Goal: Transaction & Acquisition: Purchase product/service

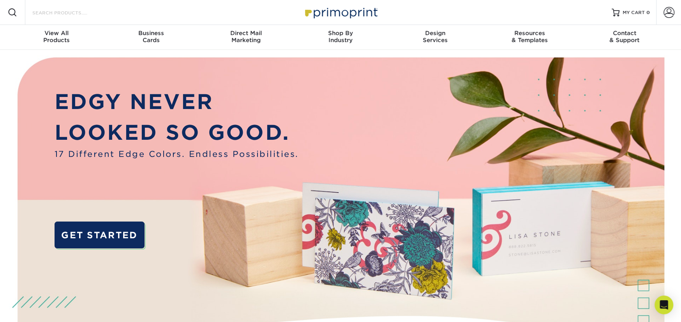
click at [68, 12] on input "Search Products" at bounding box center [70, 12] width 76 height 9
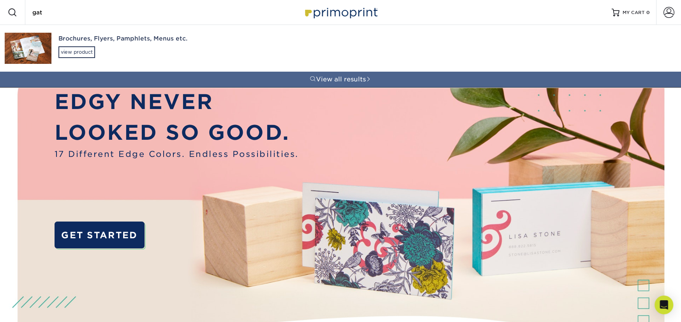
drag, startPoint x: 68, startPoint y: 12, endPoint x: 0, endPoint y: 13, distance: 68.2
click at [0, 13] on div "Resources Menu Search Products gat Brochures, Flyers, Pamphlets, Menus etc. vie…" at bounding box center [340, 12] width 681 height 25
type input "sign"
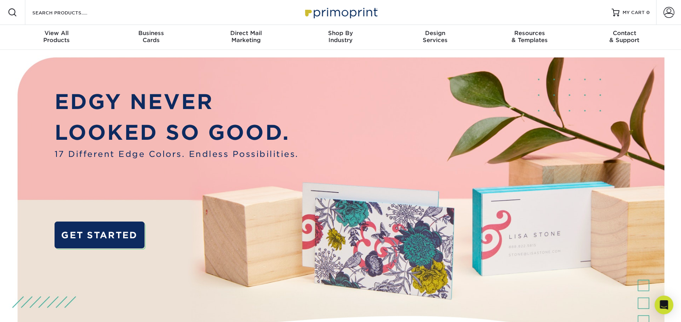
click at [115, 10] on div "Resources Menu Search Products Account SIGN IN CREATE AN ACCOUNT forgot passwor…" at bounding box center [340, 12] width 681 height 25
click at [53, 14] on input "Search Products" at bounding box center [70, 12] width 76 height 9
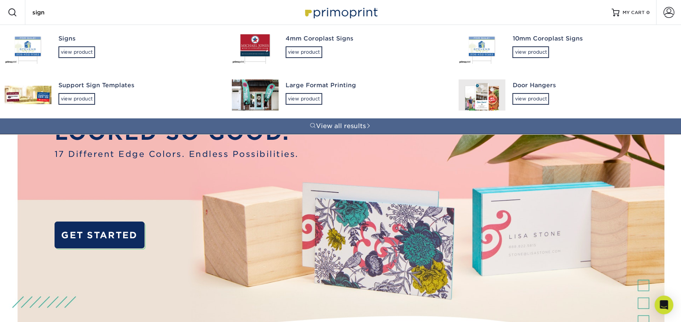
type input "sign"
click at [66, 36] on div "Signs" at bounding box center [137, 38] width 159 height 9
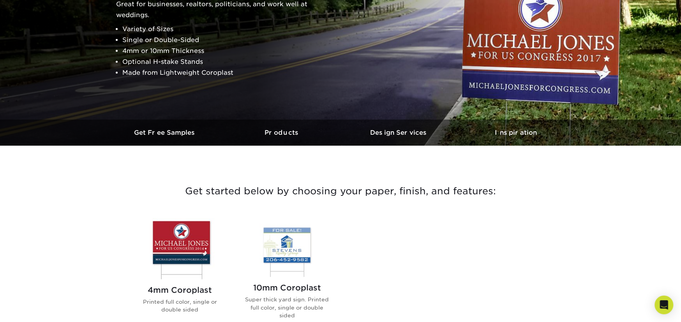
scroll to position [234, 0]
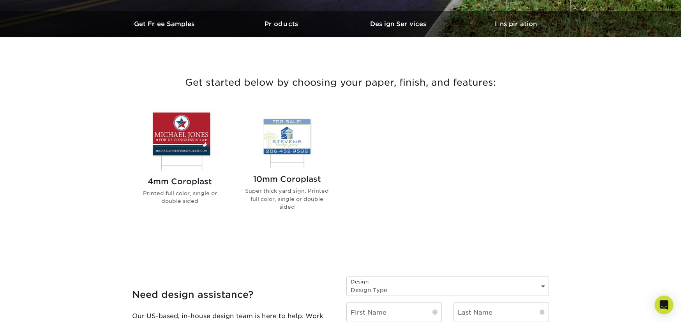
click at [291, 179] on h2 "10mm Coroplast" at bounding box center [287, 178] width 88 height 9
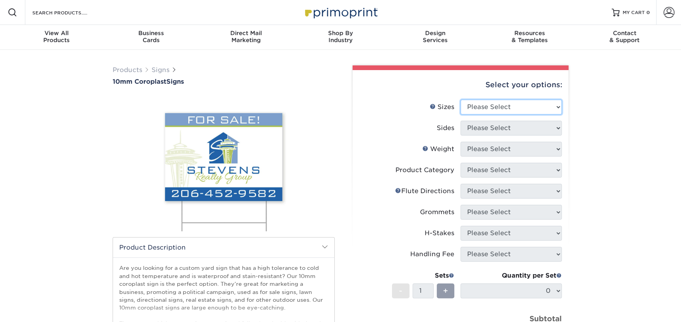
click at [505, 104] on select "Please Select 6" x 12" 10" x 10" 12" x 18" 18" x 24" 24" x 24" 24" x 36"" at bounding box center [510, 107] width 101 height 15
select select "12.00x18.00"
click at [460, 100] on select "Please Select 6" x 12" 10" x 10" 12" x 18" 18" x 24" 24" x 24" 24" x 36"" at bounding box center [510, 107] width 101 height 15
click at [502, 106] on select "Please Select 6" x 12" 10" x 10" 12" x 18" 18" x 24" 24" x 24" 24" x 36"" at bounding box center [510, 107] width 101 height 15
click at [487, 113] on select "Please Select 6" x 12" 10" x 10" 12" x 18" 18" x 24" 24" x 24" 24" x 36"" at bounding box center [510, 107] width 101 height 15
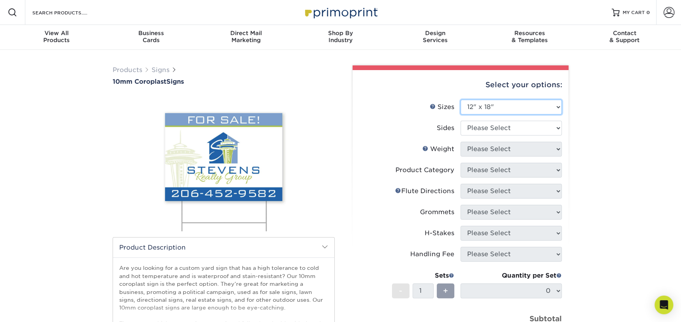
click at [460, 100] on select "Please Select 6" x 12" 10" x 10" 12" x 18" 18" x 24" 24" x 24" 24" x 36"" at bounding box center [510, 107] width 101 height 15
click at [485, 125] on select "Please Select Print Both Sides Print Front Only" at bounding box center [510, 128] width 101 height 15
select select "13abbda7-1d64-4f25-8bb2-c179b224825d"
click at [460, 121] on select "Please Select Print Both Sides Print Front Only" at bounding box center [510, 128] width 101 height 15
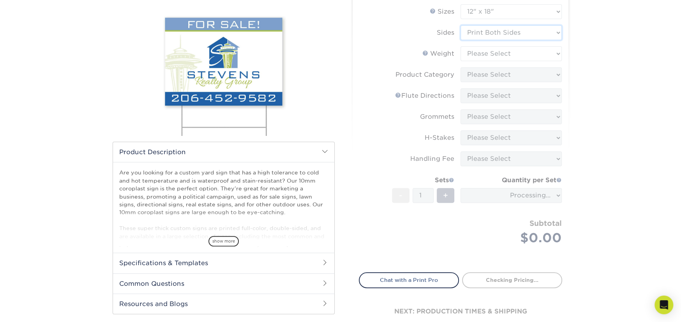
scroll to position [117, 0]
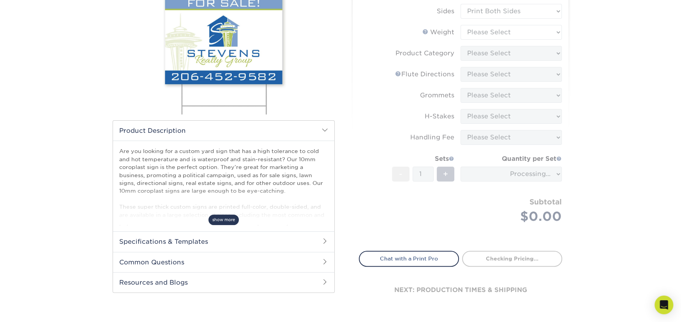
click at [226, 217] on span "show more" at bounding box center [223, 220] width 30 height 11
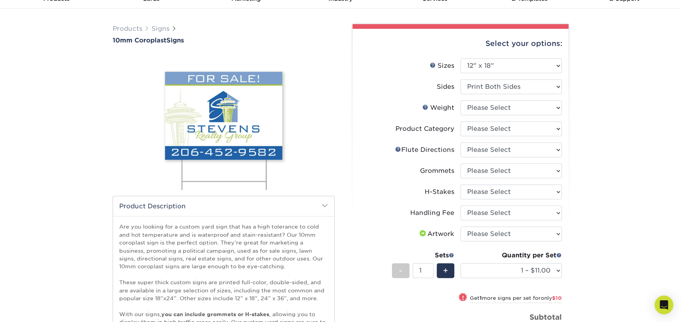
scroll to position [39, 0]
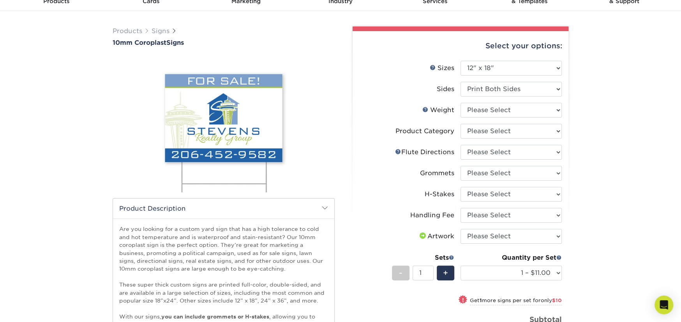
click at [631, 135] on div "Products Signs 10mm Coroplast Signs /" at bounding box center [340, 246] width 681 height 470
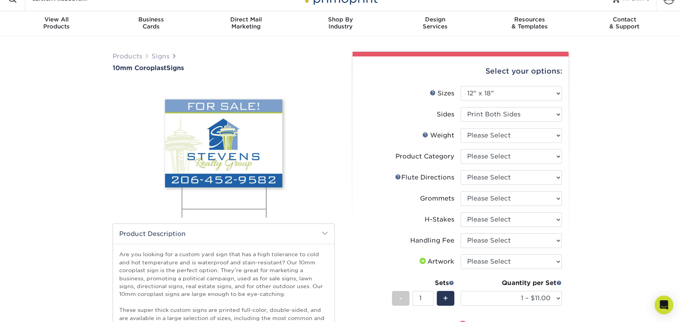
scroll to position [0, 0]
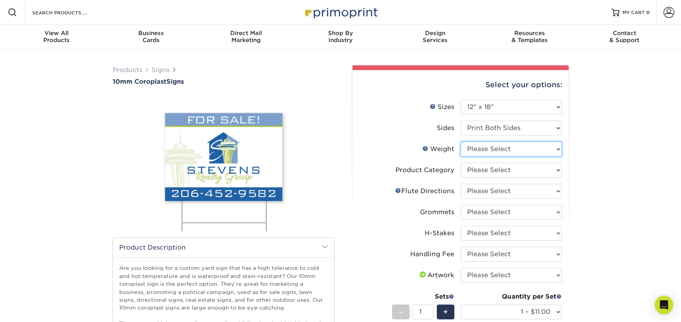
click at [504, 149] on select "Please Select 10CORO" at bounding box center [510, 149] width 101 height 15
select select "10CORO"
click at [460, 142] on select "Please Select 10CORO" at bounding box center [510, 149] width 101 height 15
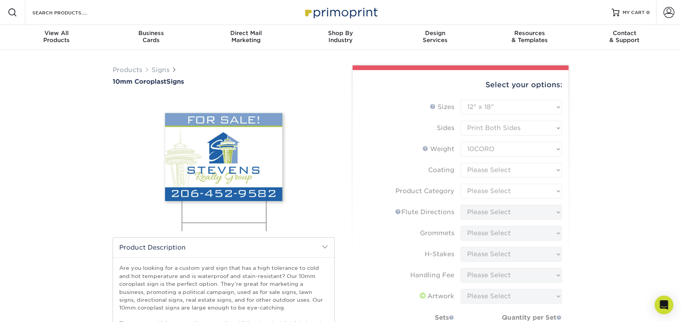
click at [496, 172] on form "Sizes Help Sizes Please Select 6" x 12" 10" x 10" 12" x 18" 18" x 24" 24" x 24"…" at bounding box center [460, 250] width 203 height 301
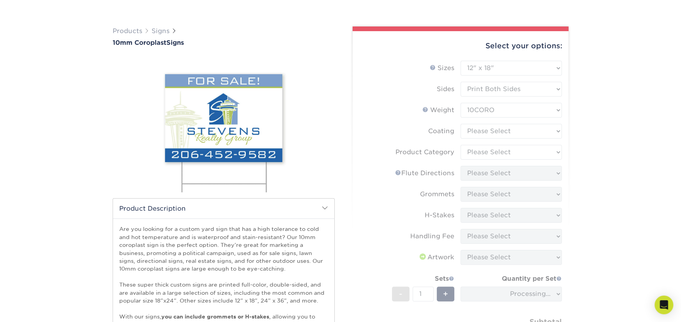
scroll to position [78, 0]
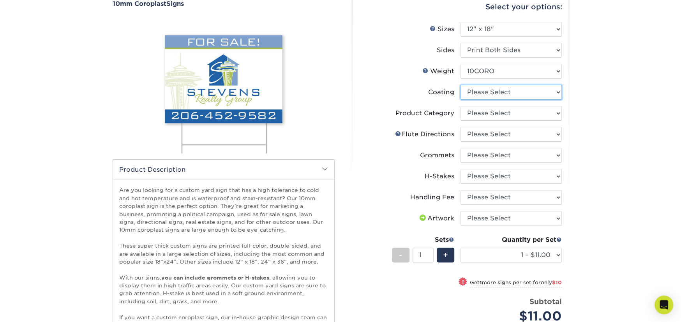
click at [518, 95] on select at bounding box center [510, 92] width 101 height 15
click at [602, 95] on div "Products Signs 10mm Coroplast Signs /" at bounding box center [340, 207] width 681 height 470
click at [494, 117] on select "Please Select Coroplast Signs" at bounding box center [510, 113] width 101 height 15
click at [498, 92] on select at bounding box center [510, 92] width 101 height 15
select select "3e7618de-abca-4bda-9f97-8b9129e913d8"
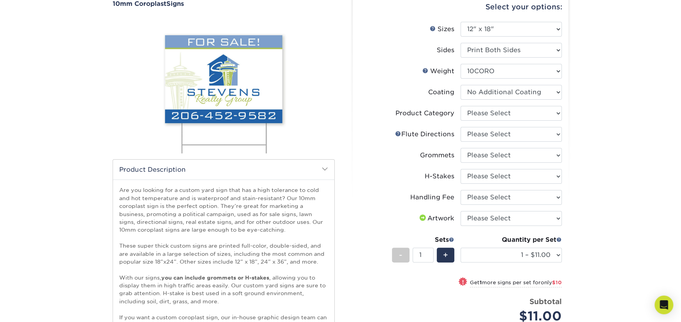
click at [460, 85] on select at bounding box center [510, 92] width 101 height 15
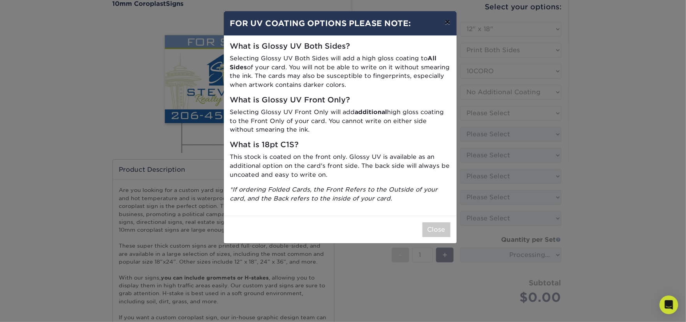
click at [450, 24] on button "×" at bounding box center [448, 22] width 18 height 22
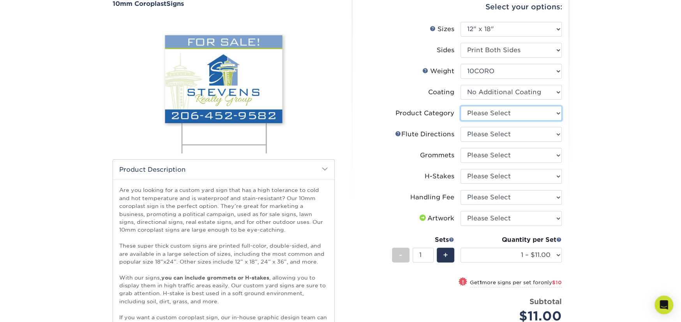
click at [507, 118] on select "Please Select Coroplast Signs" at bounding box center [510, 113] width 101 height 15
select select "b3582ed5-6912-492c-8440-2cc51afdb8e1"
click at [460, 106] on select "Please Select Coroplast Signs" at bounding box center [510, 113] width 101 height 15
click at [502, 137] on select "Please Select Flute Direction (Horizontal) Flute Direction (Vertical)" at bounding box center [510, 134] width 101 height 15
select select "b9474d6d-25b7-40b8-b284-85b7690982f8"
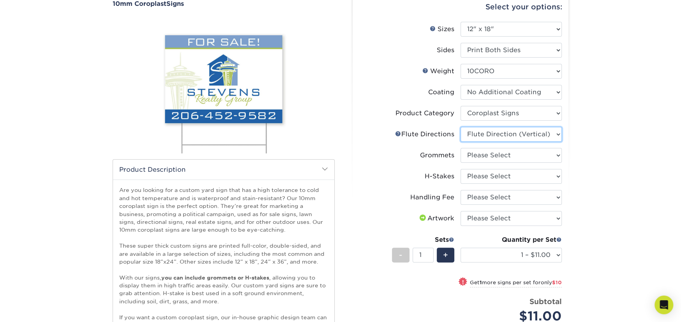
click at [460, 127] on select "Please Select Flute Direction (Horizontal) Flute Direction (Vertical)" at bounding box center [510, 134] width 101 height 15
click at [499, 155] on select "Please Select No Grommets Yes, Grommet All 4 Corners Yes, Grommets Top Corners …" at bounding box center [510, 155] width 101 height 15
select select "90d329df-db80-4206-b821-ff9d3f363977"
click at [460, 148] on select "Please Select No Grommets Yes, Grommet All 4 Corners Yes, Grommets Top Corners …" at bounding box center [510, 155] width 101 height 15
click at [496, 179] on select "Please Select No H-Stakes Yes H-Stakes (Heavy Duty)" at bounding box center [510, 176] width 101 height 15
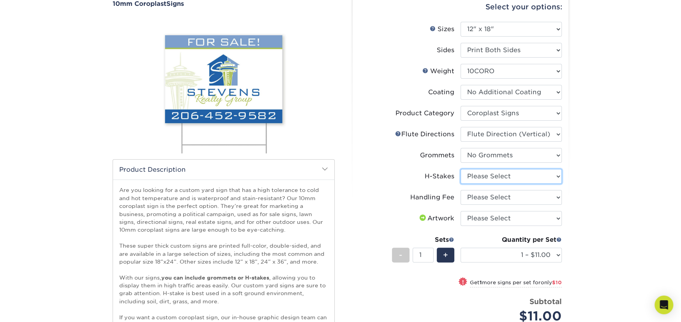
select select "aec992a9-897e-40ed-b45c-8ce74849ba63"
click at [460, 169] on select "Please Select No H-Stakes Yes H-Stakes (Heavy Duty)" at bounding box center [510, 176] width 101 height 15
click at [492, 192] on select "Please Select Handling Fee" at bounding box center [510, 197] width 101 height 15
select select "ab74c079-444c-4260-ae6a-e09bdee8073c"
click at [460, 190] on select "Please Select Handling Fee" at bounding box center [510, 197] width 101 height 15
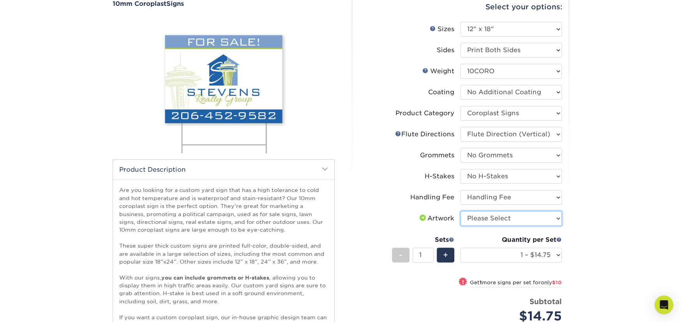
click at [493, 219] on select "Please Select I will upload files I need a design - $50" at bounding box center [510, 218] width 101 height 15
select select "upload"
click at [460, 211] on select "Please Select I will upload files I need a design - $50" at bounding box center [510, 218] width 101 height 15
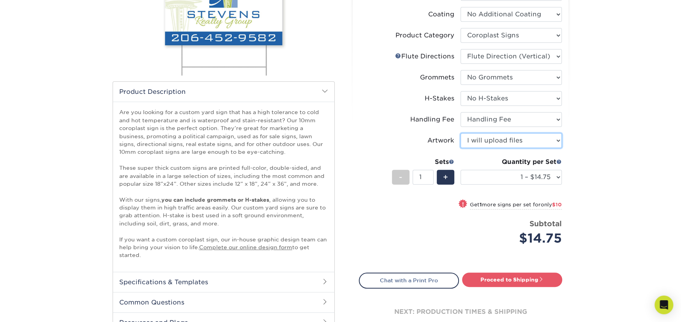
scroll to position [117, 0]
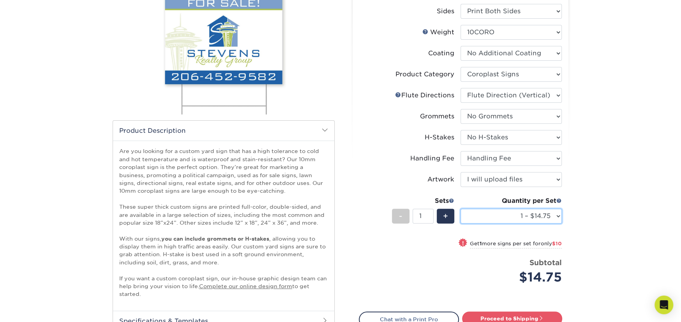
click at [538, 222] on select "1 – $14.75 2 – $24.75 3 – $34.75 4 – $41.00 5 – $51.00 6 – $61.00 7 – $71.00 8 …" at bounding box center [510, 216] width 101 height 15
click at [582, 90] on div "Products Signs 10mm Coroplast Signs /" at bounding box center [340, 168] width 681 height 470
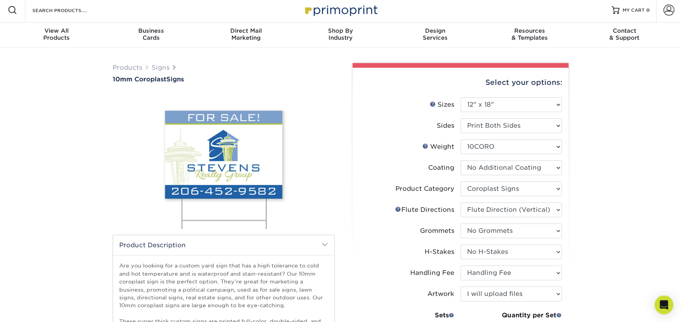
scroll to position [0, 0]
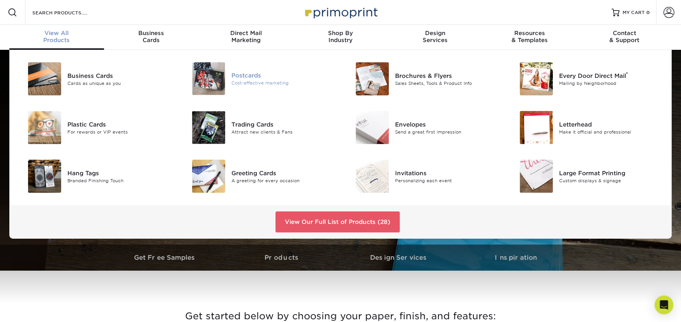
click at [247, 76] on div "Postcards" at bounding box center [282, 75] width 103 height 9
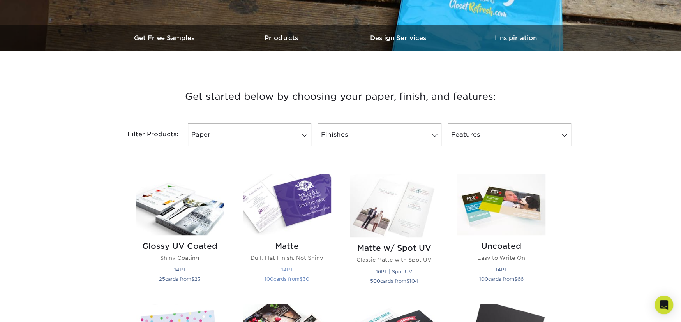
scroll to position [234, 0]
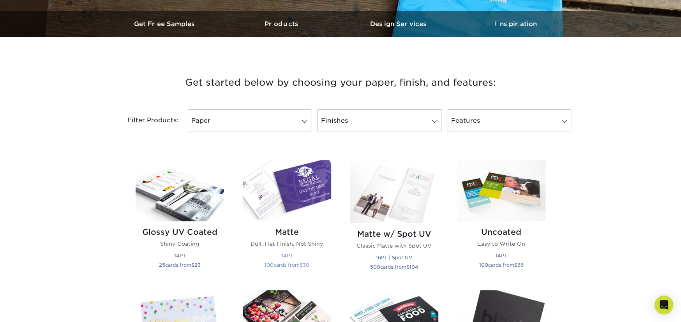
click at [284, 234] on h2 "Matte" at bounding box center [287, 231] width 88 height 9
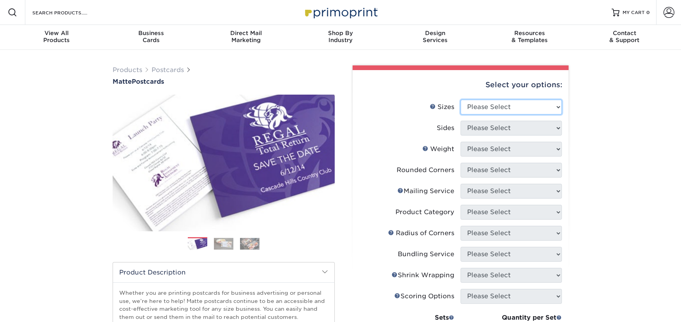
click at [536, 110] on select "Please Select 1.5" x 7" 2" x 4" 2" x 6" 2" x 7" 2" x 8" 2.12" x 5.5" 2.125" x 5…" at bounding box center [510, 107] width 101 height 15
select select "4.00x6.00"
click at [460, 100] on select "Please Select 1.5" x 7" 2" x 4" 2" x 6" 2" x 7" 2" x 8" 2.12" x 5.5" 2.125" x 5…" at bounding box center [510, 107] width 101 height 15
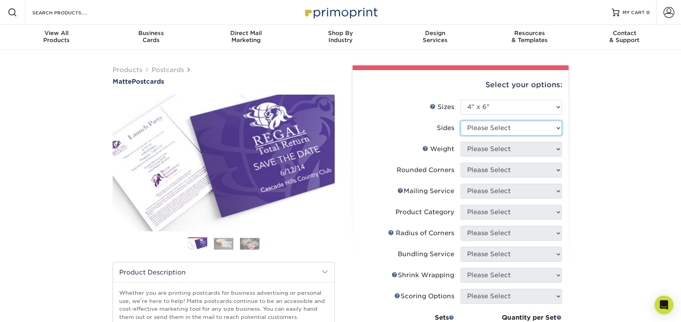
click at [480, 129] on select "Please Select Print Both Sides Print Front Only" at bounding box center [510, 128] width 101 height 15
select select "13abbda7-1d64-4f25-8bb2-c179b224825d"
click at [460, 121] on select "Please Select Print Both Sides Print Front Only" at bounding box center [510, 128] width 101 height 15
click at [495, 152] on select "Please Select 16PT 14PT" at bounding box center [510, 149] width 101 height 15
select select "14PT"
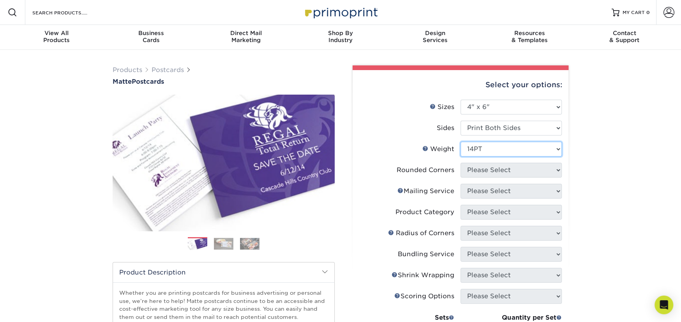
click at [460, 142] on select "Please Select 16PT 14PT" at bounding box center [510, 149] width 101 height 15
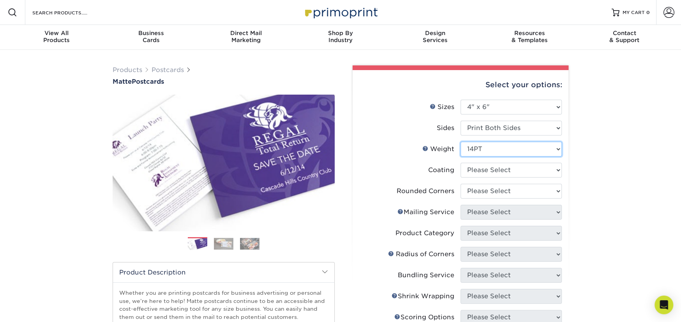
scroll to position [39, 0]
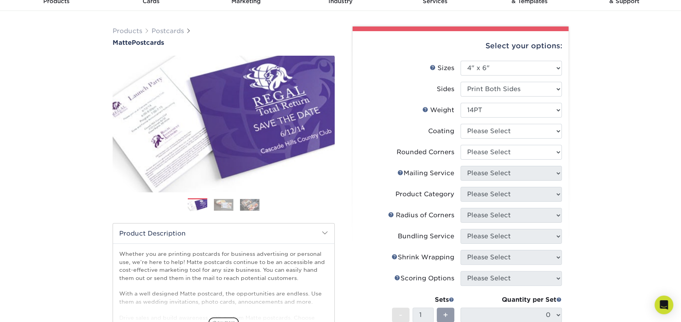
click at [492, 140] on li "Coating" at bounding box center [460, 134] width 203 height 21
click at [492, 137] on select at bounding box center [510, 131] width 101 height 15
select select "121bb7b5-3b4d-429f-bd8d-bbf80e953313"
click at [460, 124] on select at bounding box center [510, 131] width 101 height 15
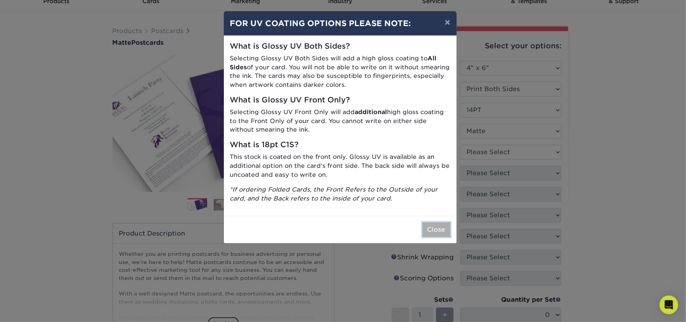
click at [442, 229] on button "Close" at bounding box center [437, 229] width 28 height 15
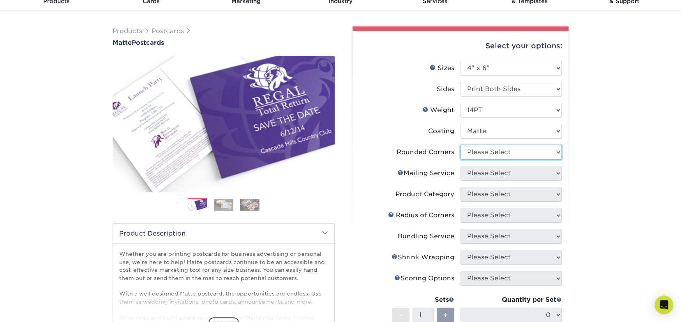
click at [508, 147] on select "Please Select Yes - Round 4 Corners No" at bounding box center [510, 152] width 101 height 15
select select "0"
click at [460, 145] on select "Please Select Yes - Round 4 Corners No" at bounding box center [510, 152] width 101 height 15
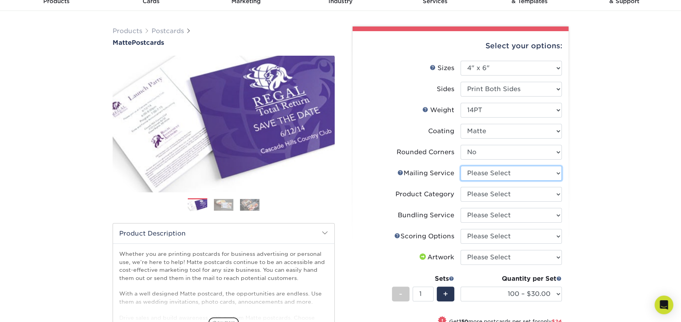
click at [491, 173] on select "Please Select No Direct Mailing Service No, I will mail/stamp/imprint Direct Ma…" at bounding box center [510, 173] width 101 height 15
select select "3e5e9bdd-d78a-4c28-a41d-fe1407925ca6"
click at [460, 166] on select "Please Select No Direct Mailing Service No, I will mail/stamp/imprint Direct Ma…" at bounding box center [510, 173] width 101 height 15
click at [492, 193] on select "Please Select Postcards" at bounding box center [510, 194] width 101 height 15
select select "9b7272e0-d6c8-4c3c-8e97-d3a1bcdab858"
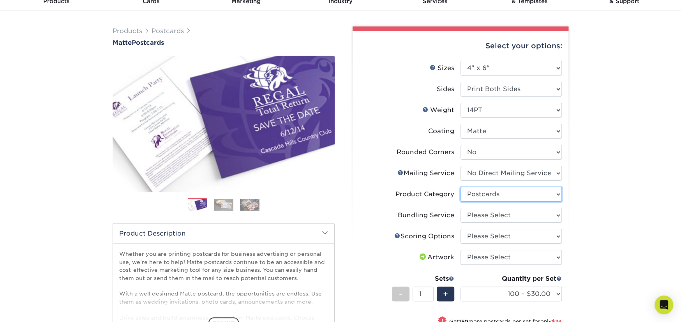
click at [460, 187] on select "Please Select Postcards" at bounding box center [510, 194] width 101 height 15
click at [492, 213] on select "Please Select No Bundling Services Yes, Bundles of 50 (+2 Days) Yes, Bundles of…" at bounding box center [510, 215] width 101 height 15
select select "58689abb-25c0-461c-a4c3-a80b627d6649"
click at [460, 208] on select "Please Select No Bundling Services Yes, Bundles of 50 (+2 Days) Yes, Bundles of…" at bounding box center [510, 215] width 101 height 15
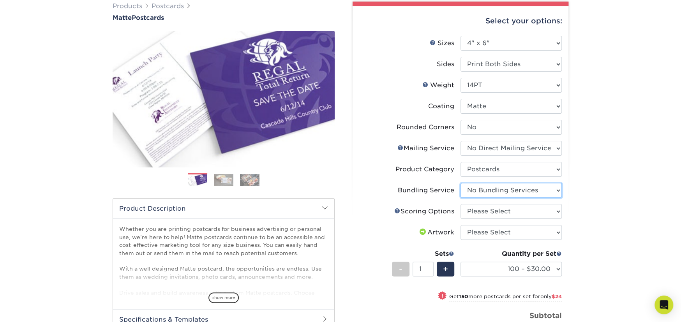
scroll to position [78, 0]
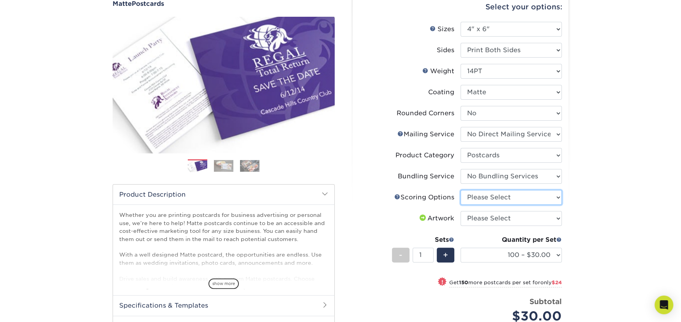
click at [498, 199] on select "Please Select No Scoring One Score" at bounding box center [510, 197] width 101 height 15
select select "16ebe401-5398-422d-8cb0-f3adbb82deb5"
click at [460, 190] on select "Please Select No Scoring One Score" at bounding box center [510, 197] width 101 height 15
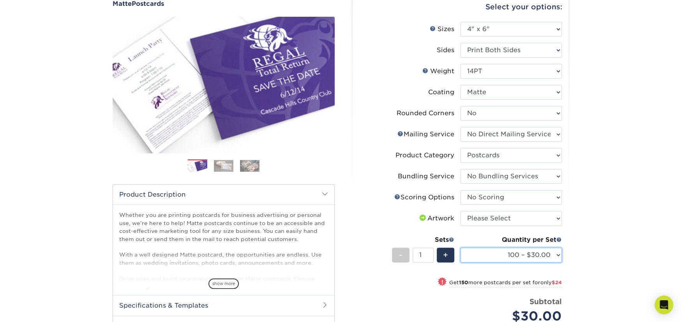
click at [516, 250] on select "100 – $30.00 250 – $54.00 500 – $64.00 1000 – $73.00 2500 – $149.00 5000 – $222…" at bounding box center [510, 255] width 101 height 15
select select "1000 – $73.00"
click at [460, 248] on select "100 – $30.00 250 – $54.00 500 – $64.00 1000 – $73.00 2500 – $149.00 5000 – $222…" at bounding box center [510, 255] width 101 height 15
